Goal: Transaction & Acquisition: Purchase product/service

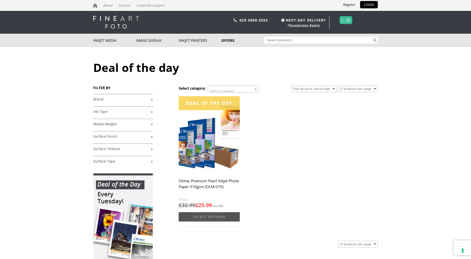
click at [203, 215] on link "Select options" at bounding box center [209, 216] width 61 height 9
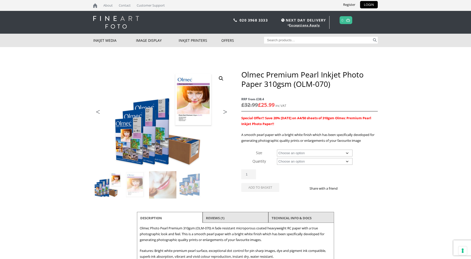
click at [346, 153] on select "Choose an option A4 Sheet A3 Sheet A3+ Sheet A2 Sheet 17" Wide Roll 24" Wide Ro…" at bounding box center [315, 152] width 76 height 7
click at [277, 149] on select "Choose an option A4 Sheet A3 Sheet A3+ Sheet A2 Sheet 17" Wide Roll 24" Wide Ro…" at bounding box center [315, 152] width 76 height 7
select select "a3-sheet-2"
click at [348, 162] on select "Choose an option 50 Sheets" at bounding box center [315, 161] width 76 height 7
select select "50-sheets"
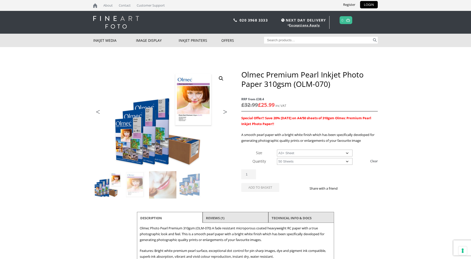
click at [277, 158] on select "Choose an option 50 Sheets" at bounding box center [315, 161] width 76 height 7
select select "a3-sheet-2"
